Goal: Task Accomplishment & Management: Use online tool/utility

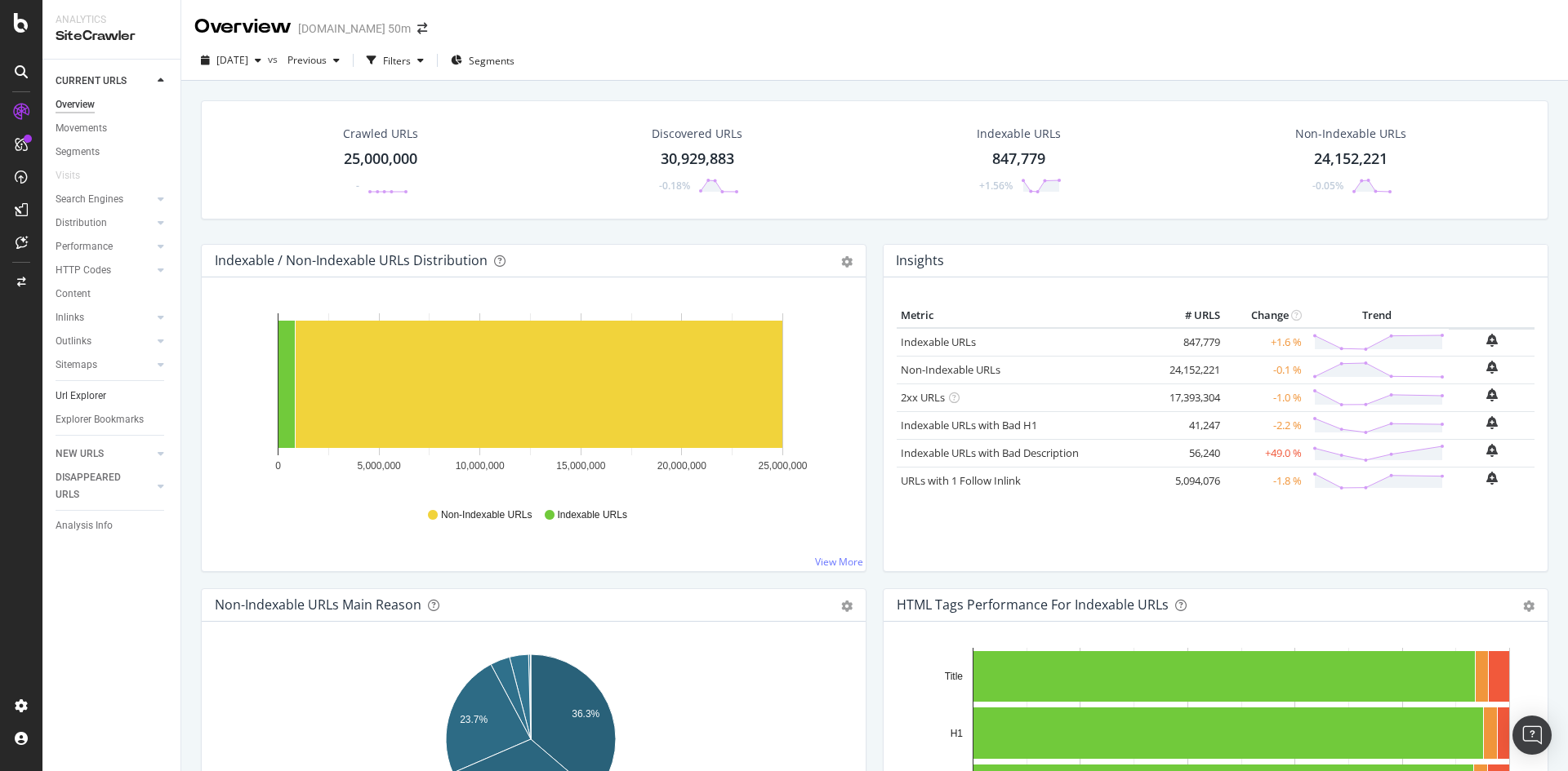
click at [108, 398] on link "Url Explorer" at bounding box center [113, 396] width 114 height 17
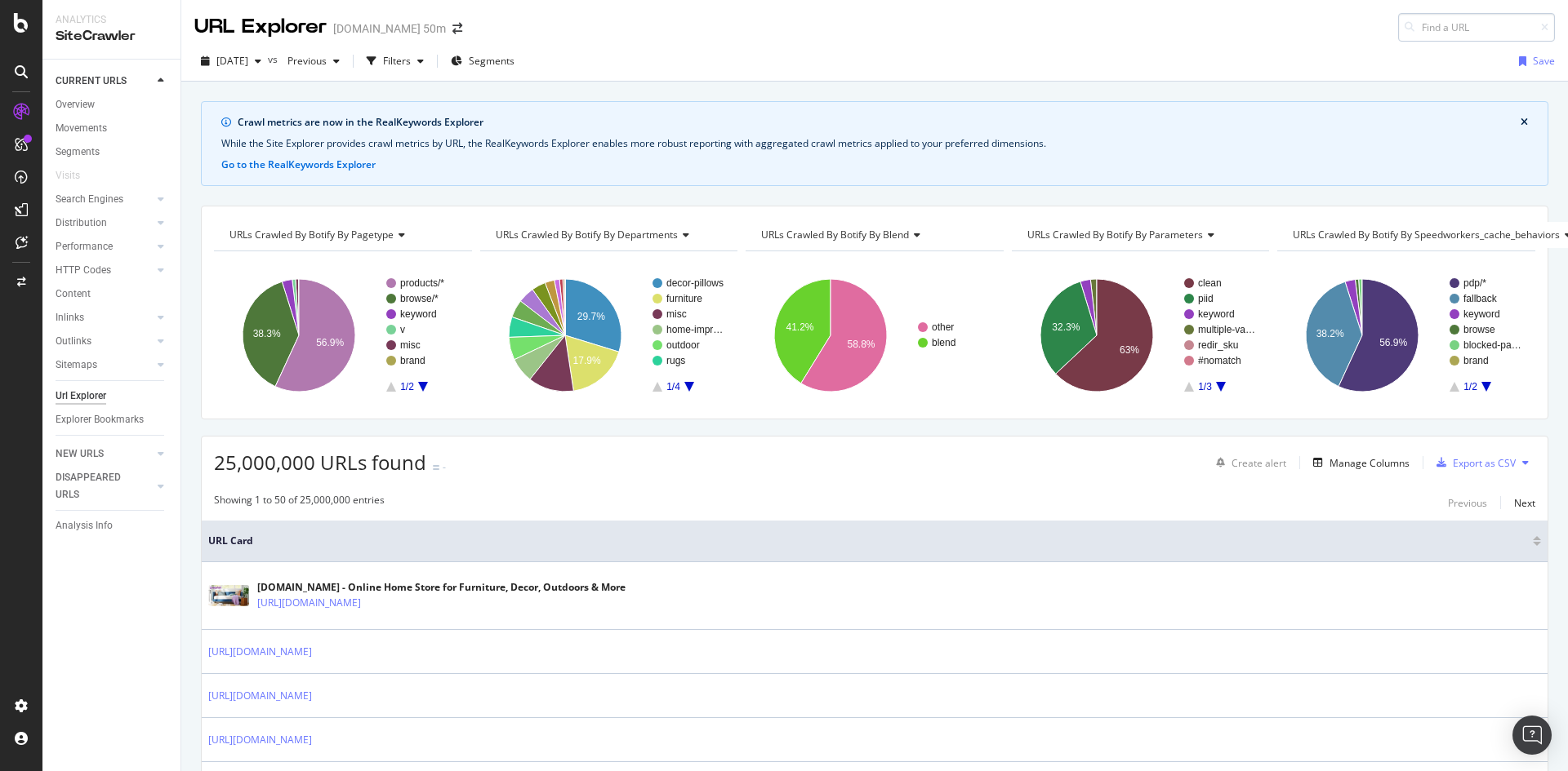
click at [1426, 31] on input at bounding box center [1475, 27] width 157 height 28
type input "[URL][DOMAIN_NAME]"
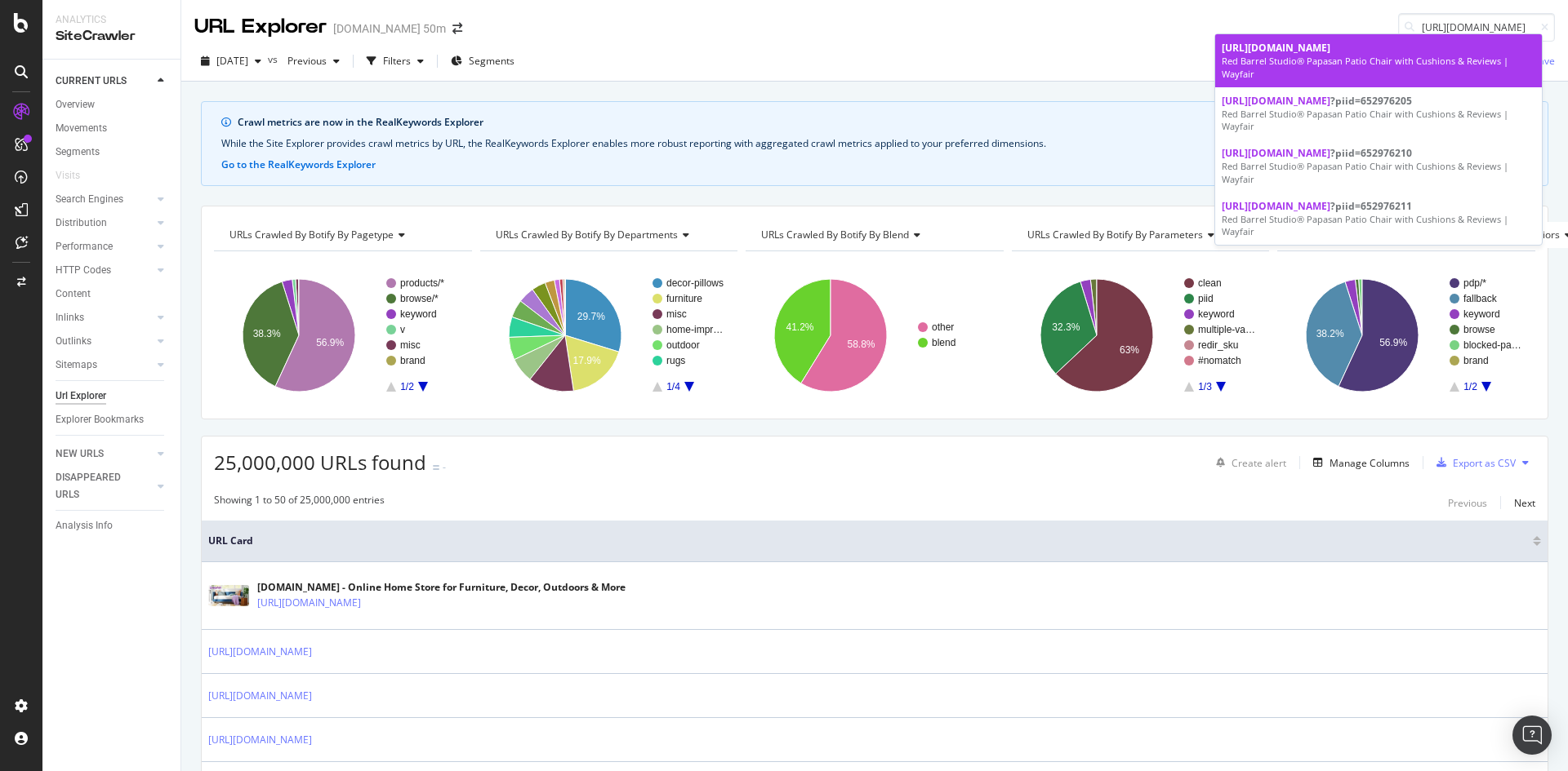
click at [1379, 74] on div "Red Barrel Studio® Papasan Patio Chair with Cushions & Reviews | Wayfair" at bounding box center [1378, 68] width 313 height 26
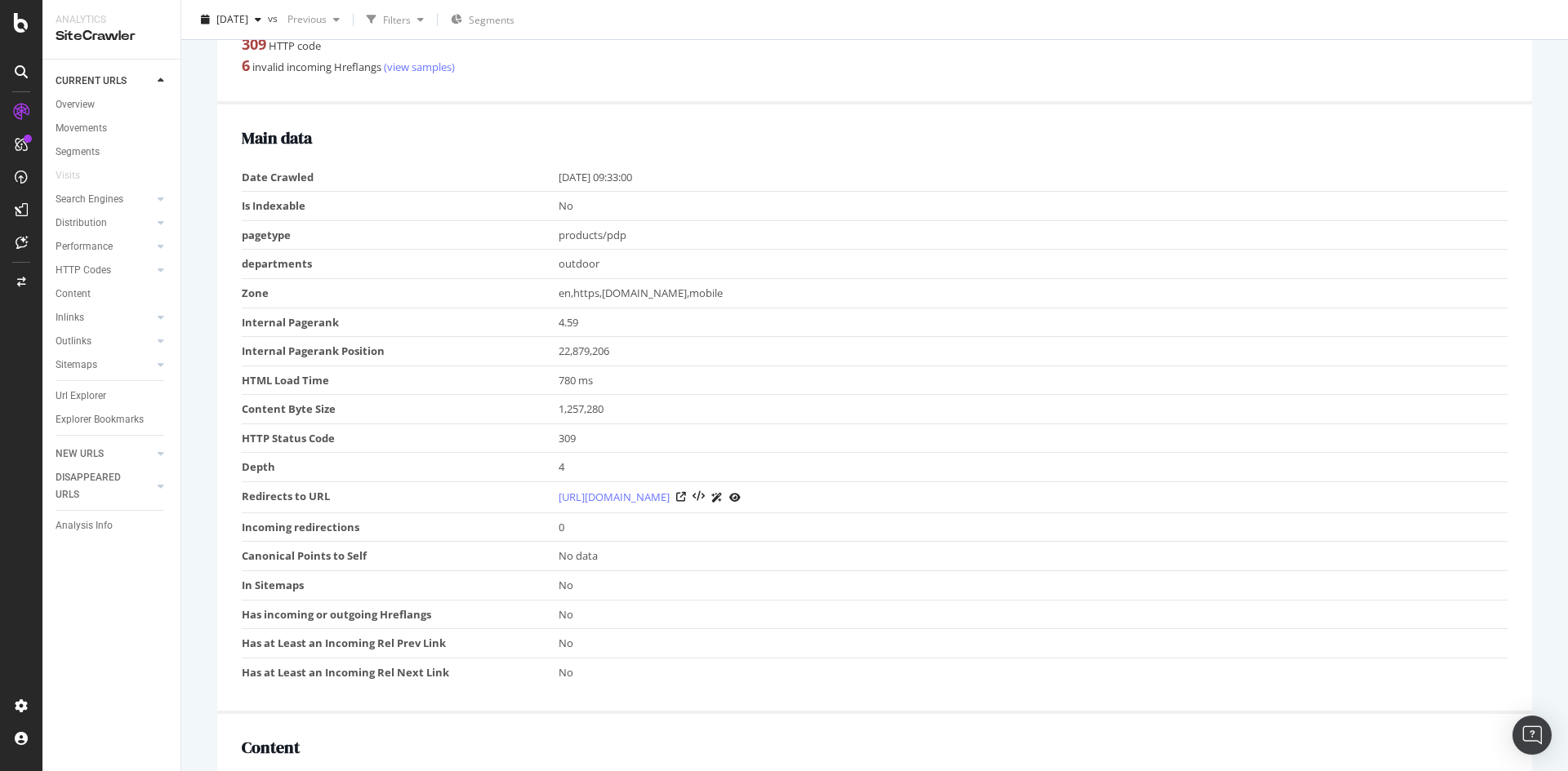
scroll to position [653, 0]
